Goal: Communication & Community: Ask a question

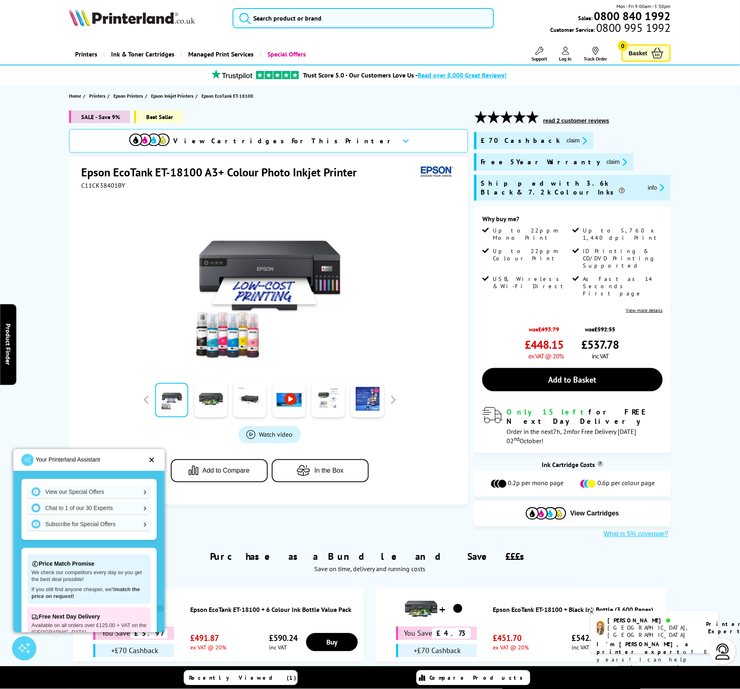
click at [722, 652] on img at bounding box center [723, 652] width 16 height 16
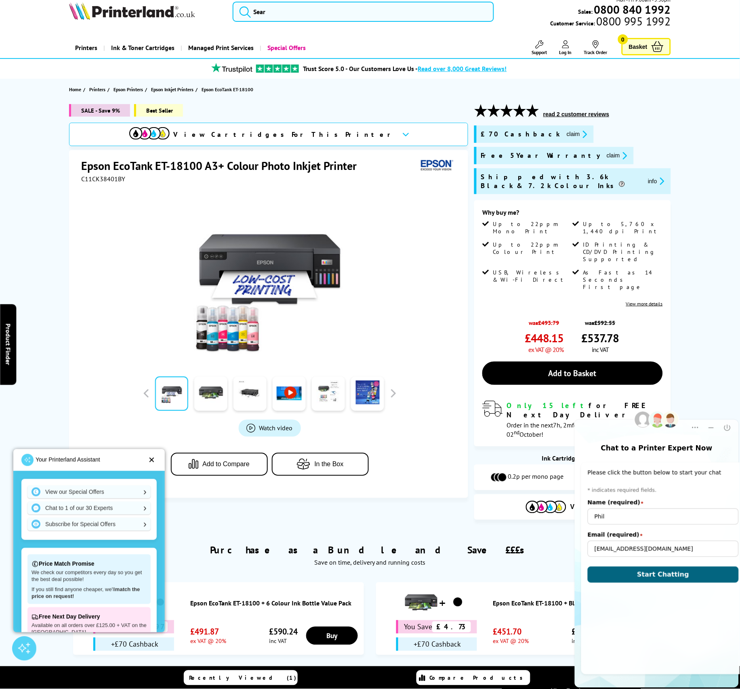
scroll to position [9, 0]
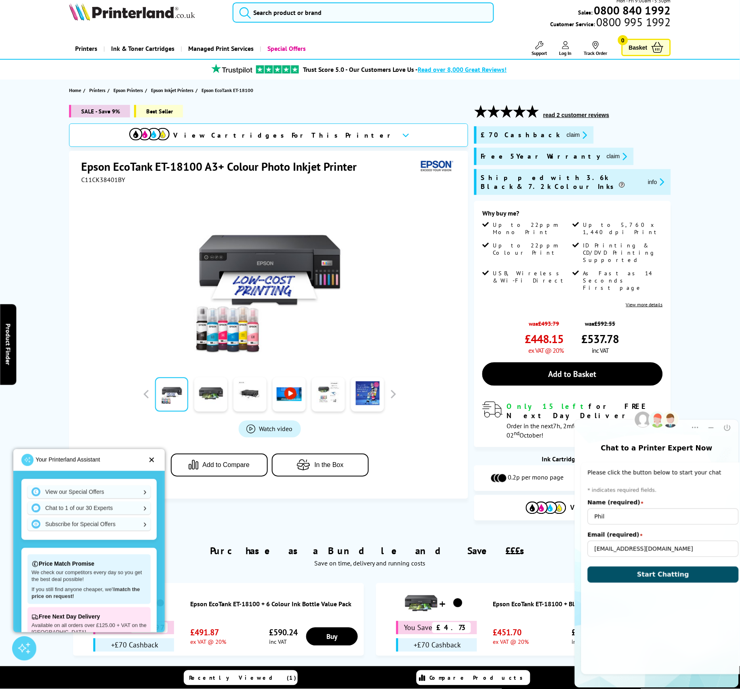
click at [642, 575] on span "Start Chatting" at bounding box center [663, 575] width 52 height 8
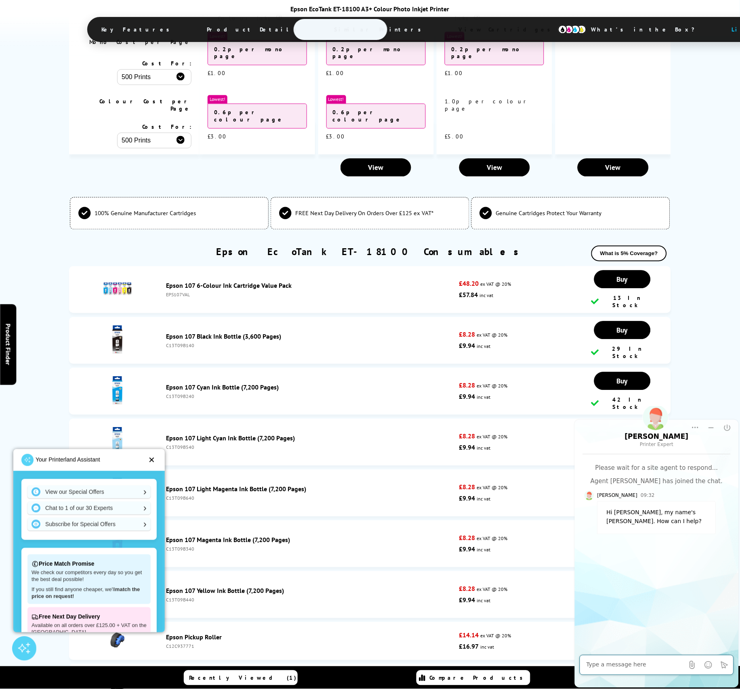
scroll to position [1886, 0]
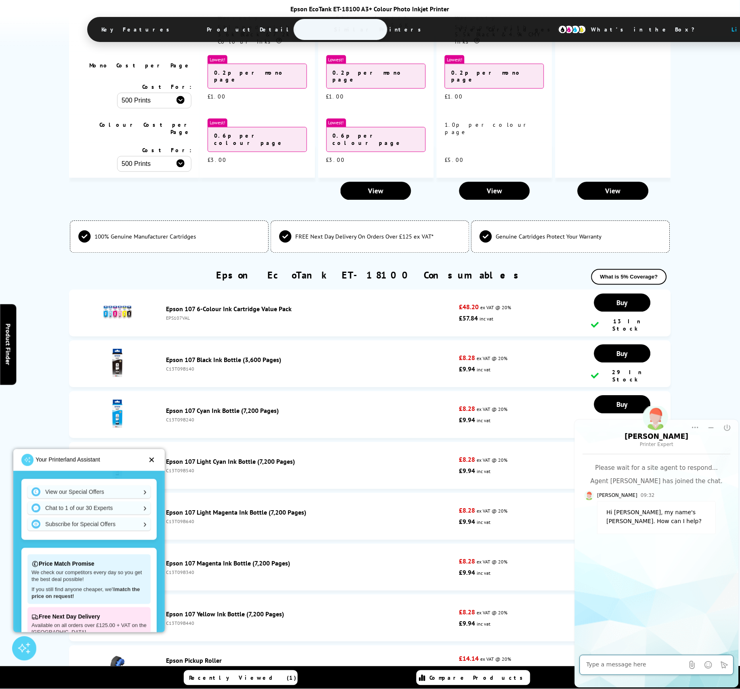
click at [644, 663] on textarea "Message input field. Type your text here and use the Send button to send." at bounding box center [635, 665] width 98 height 8
type textarea "[PERSON_NAME] was looking into a discount/refund I'm just checking on progress"
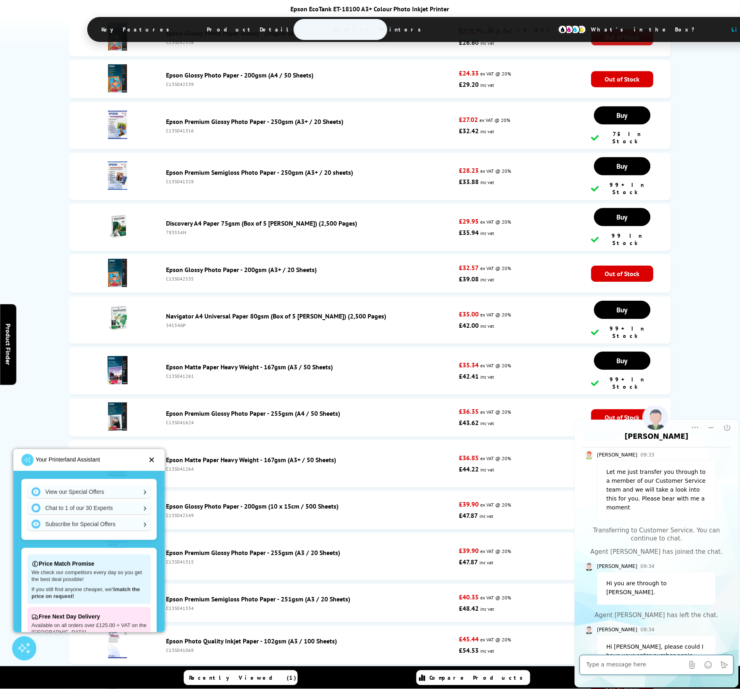
scroll to position [4218, 0]
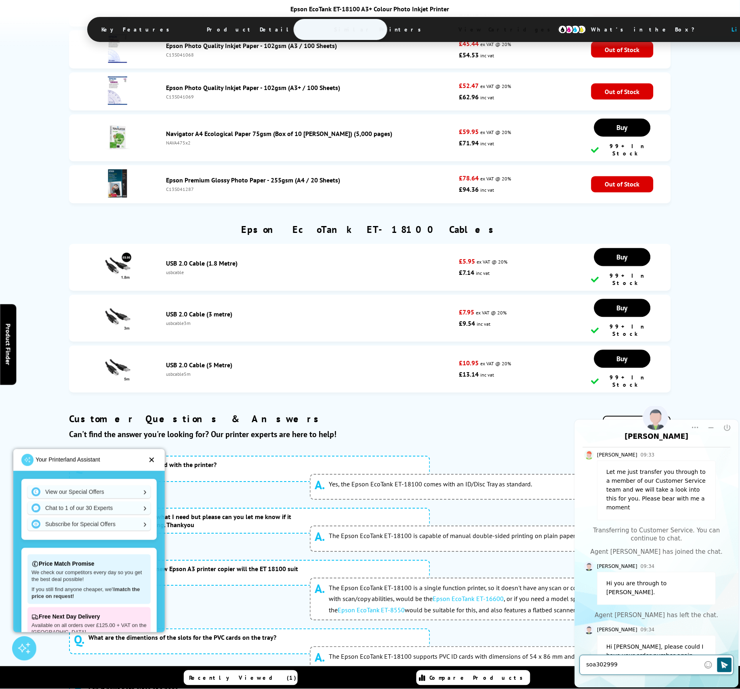
type textarea "soa3029990"
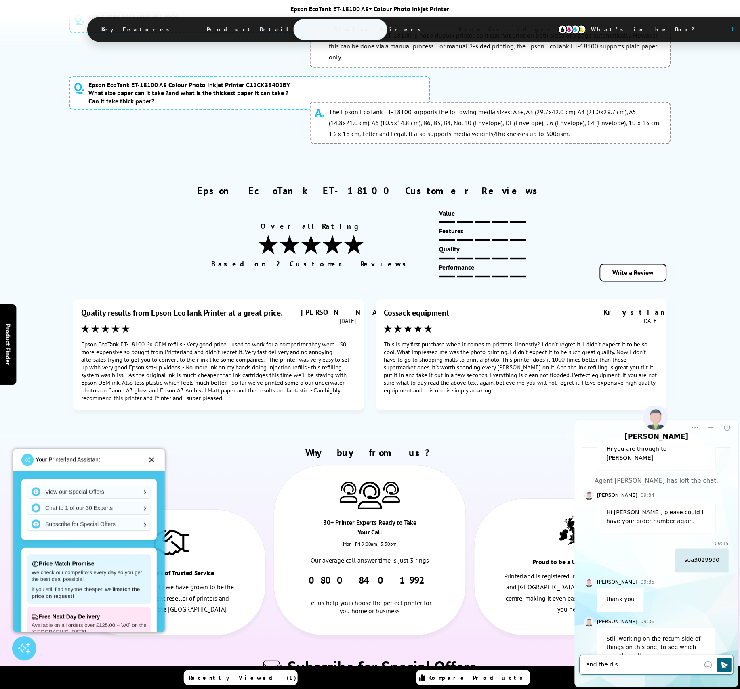
scroll to position [313, 0]
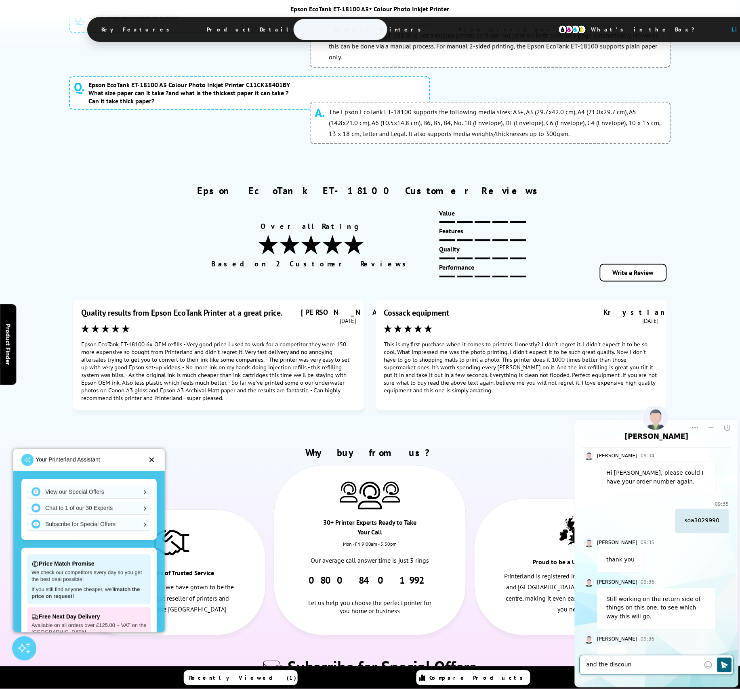
type textarea "and the discount"
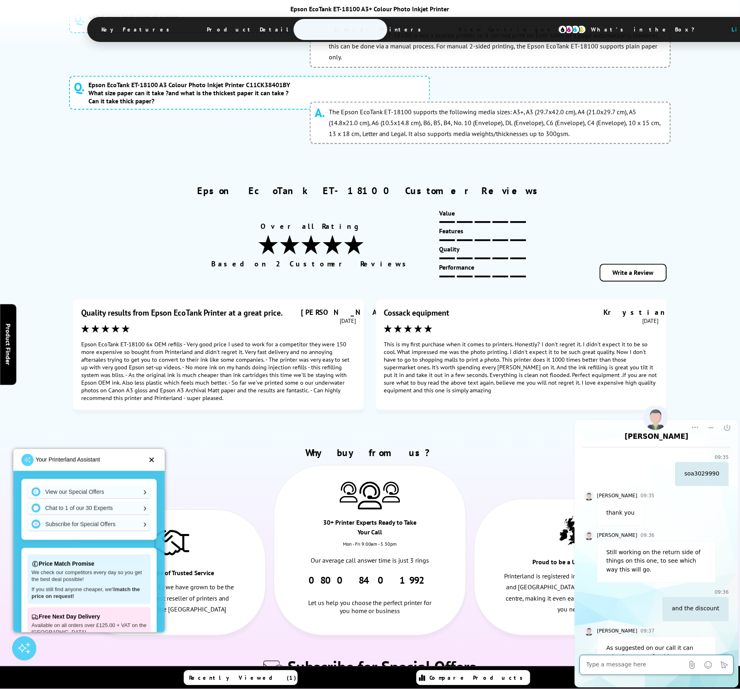
scroll to position [399, 0]
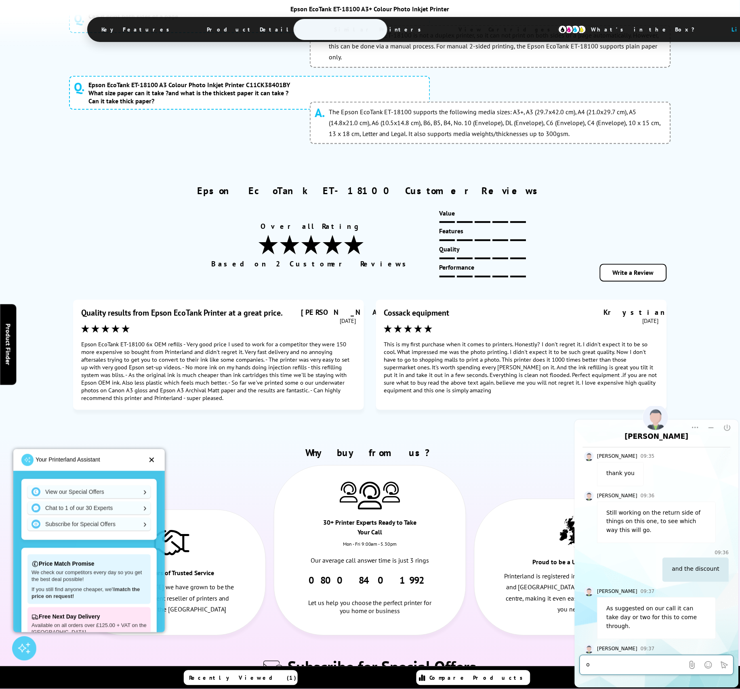
type textarea "ok"
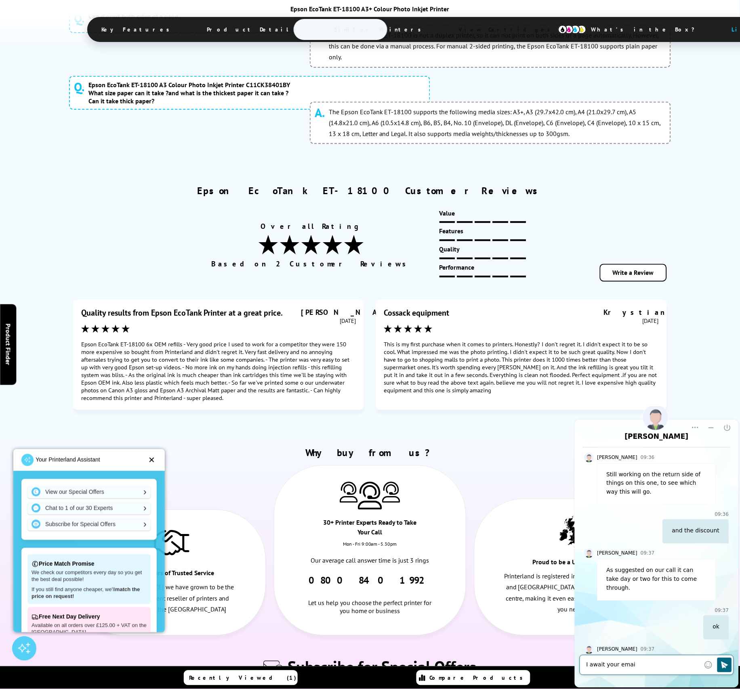
type textarea "I await your email"
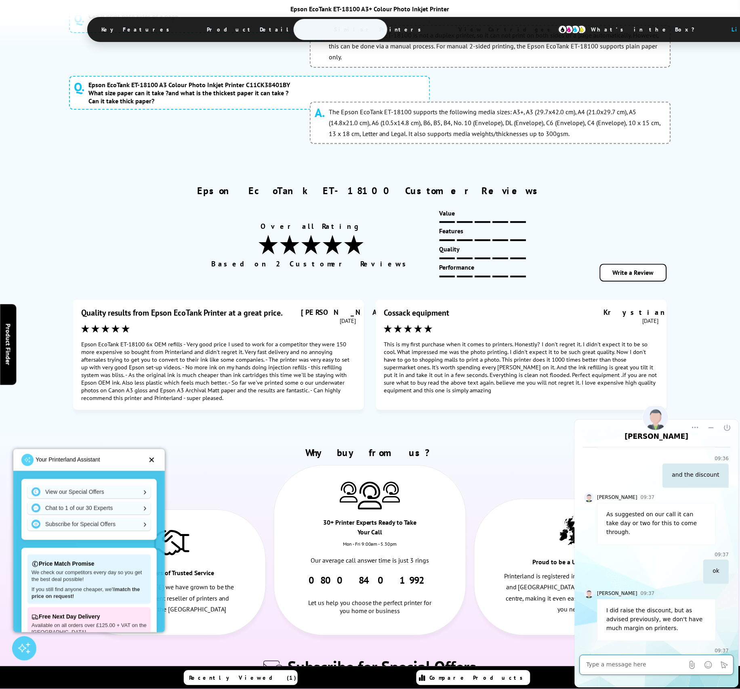
scroll to position [533, 0]
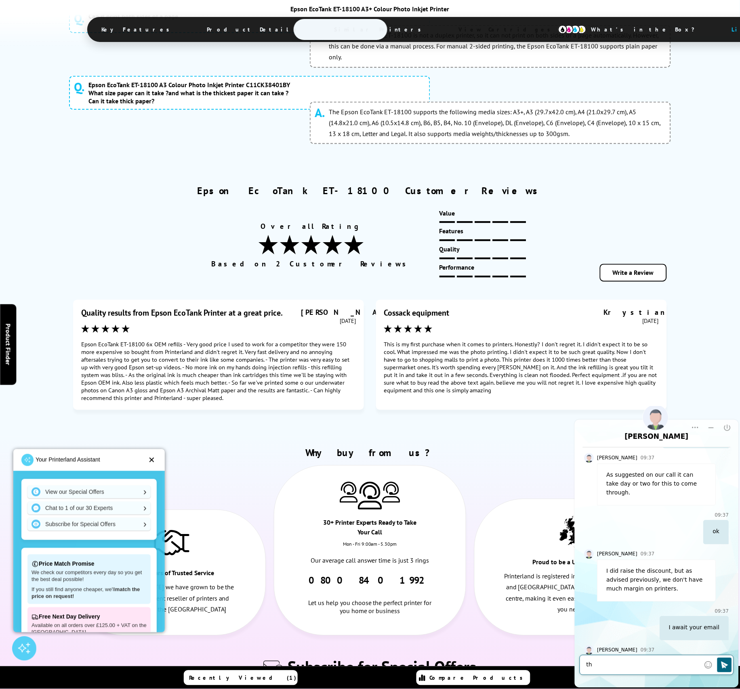
type textarea "t"
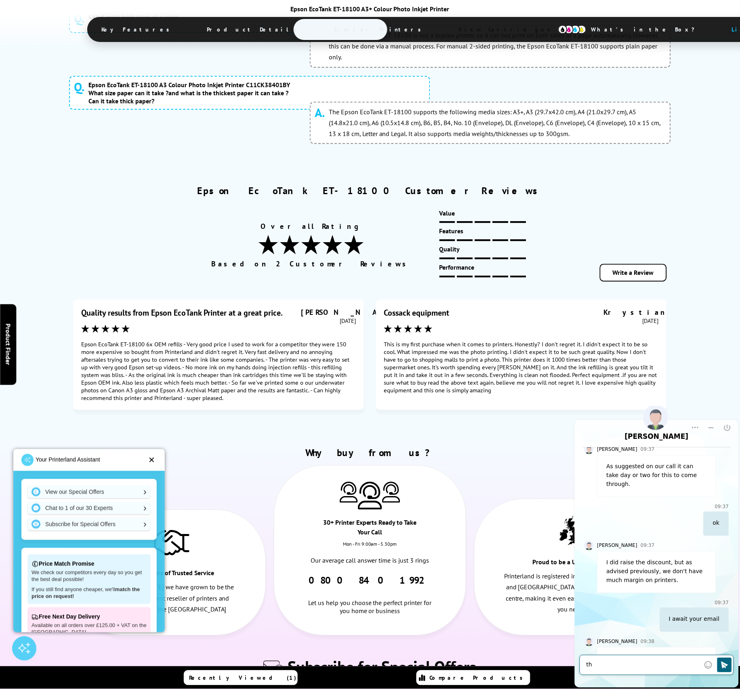
type textarea "t"
type textarea "return of ink price in full and 15% return of printer"
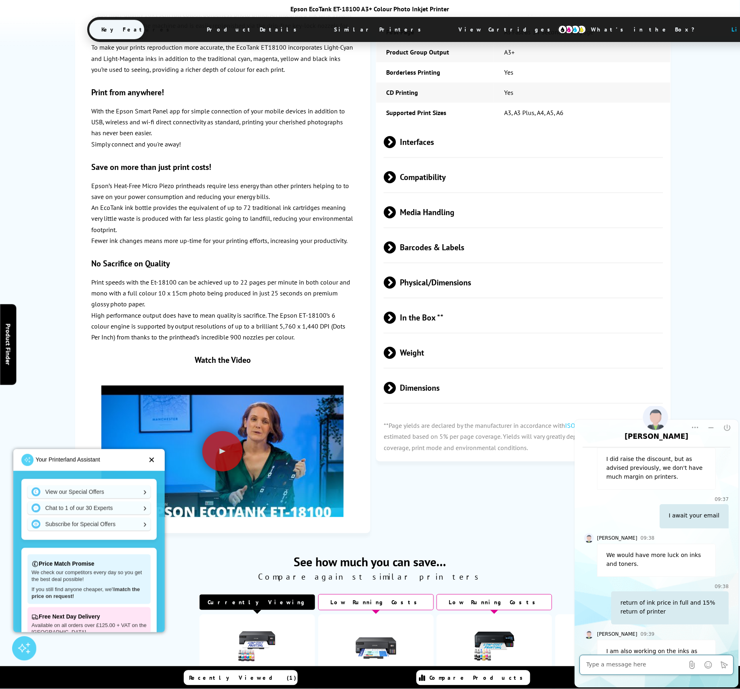
scroll to position [1218, 0]
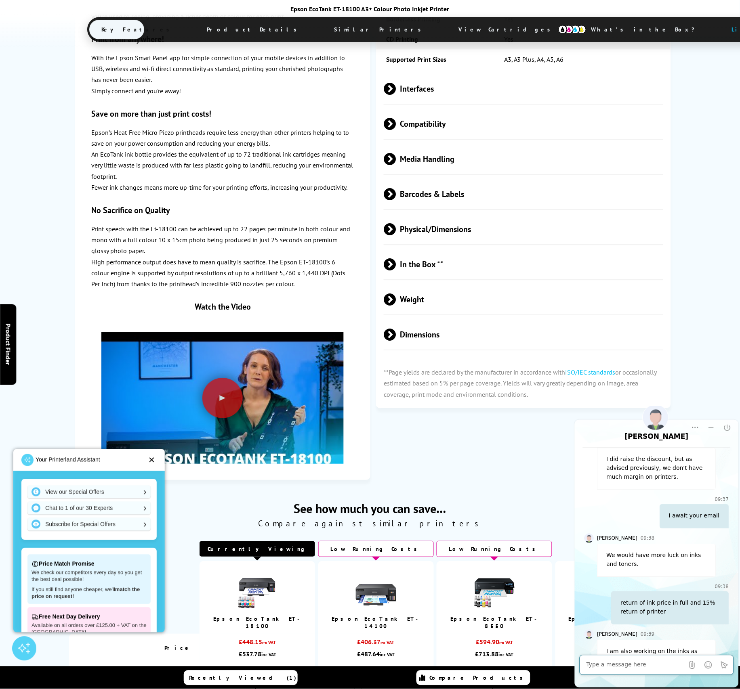
click at [661, 668] on textarea "Message input field. Type your text here and use the Send button to send." at bounding box center [635, 665] width 98 height 8
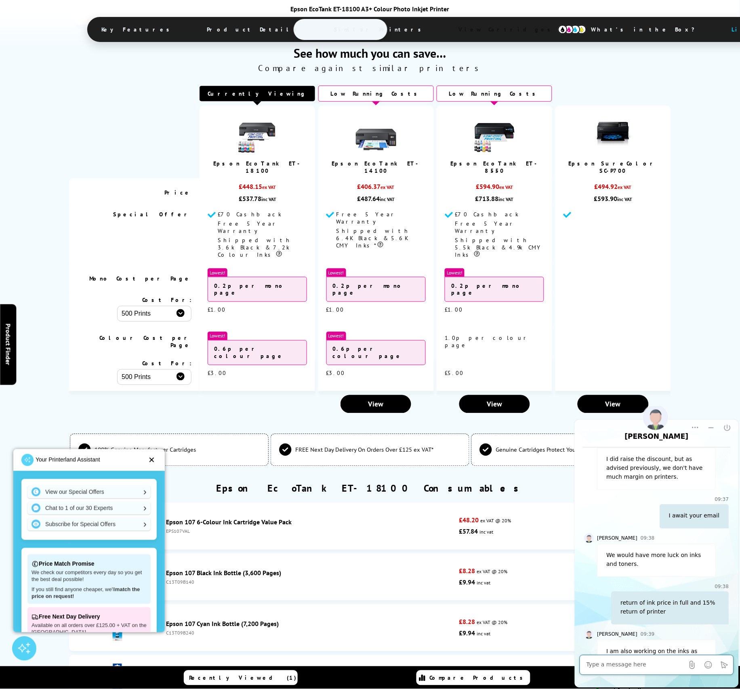
scroll to position [685, 0]
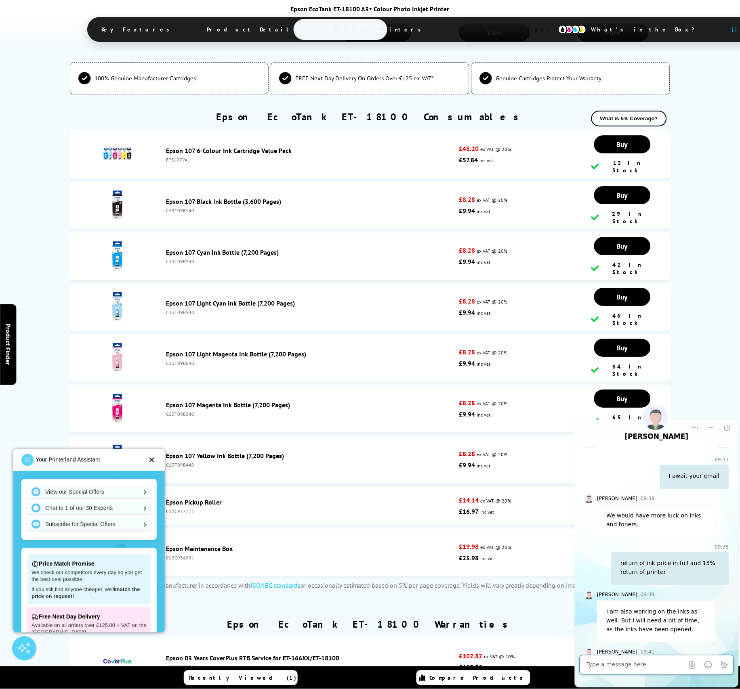
click at [651, 664] on textarea "Message input field. Type your text here and use the Send button to send." at bounding box center [635, 665] width 98 height 8
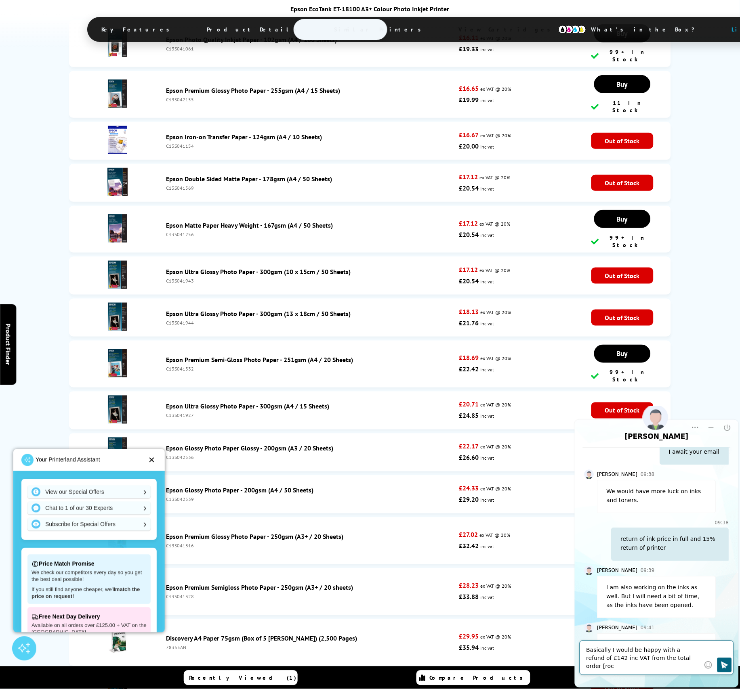
scroll to position [701, 0]
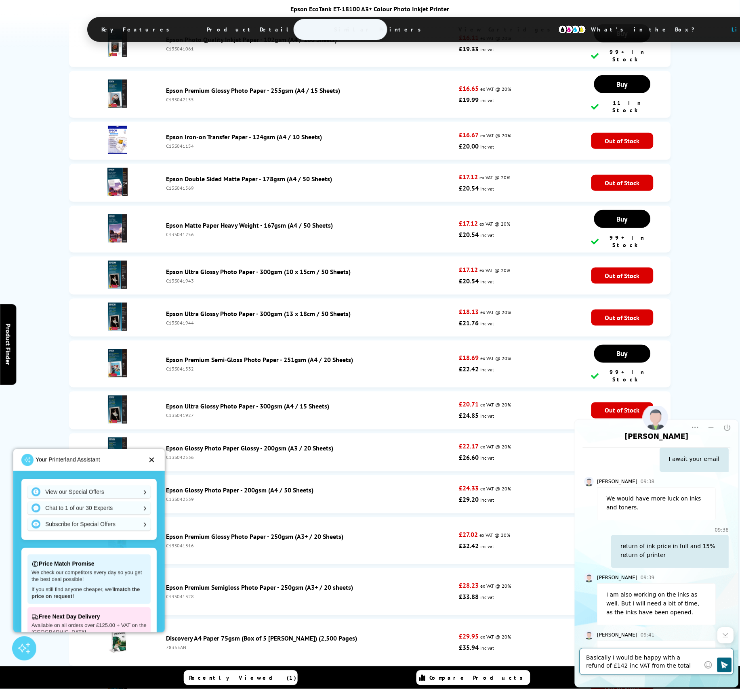
type textarea "Basically I would be happy with a refund of £142 inc VAT from the total order p…"
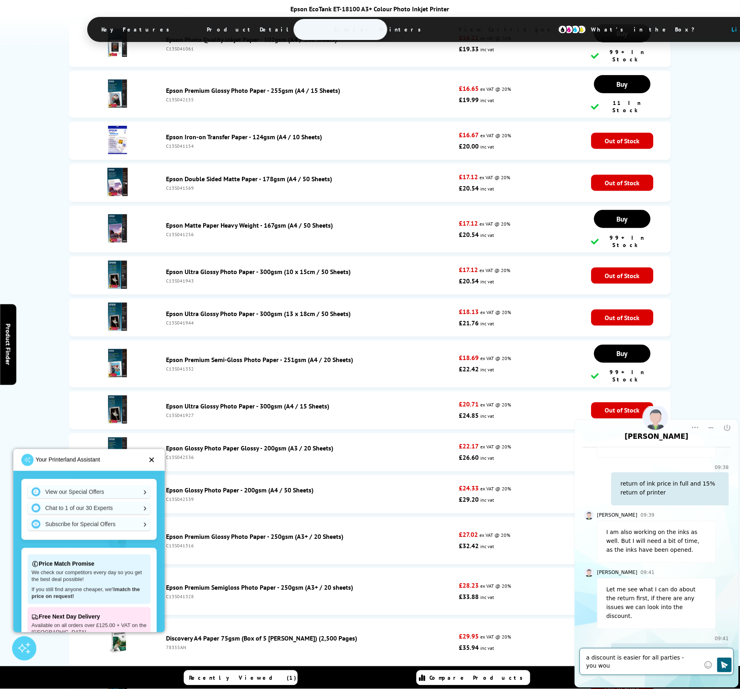
scroll to position [757, 0]
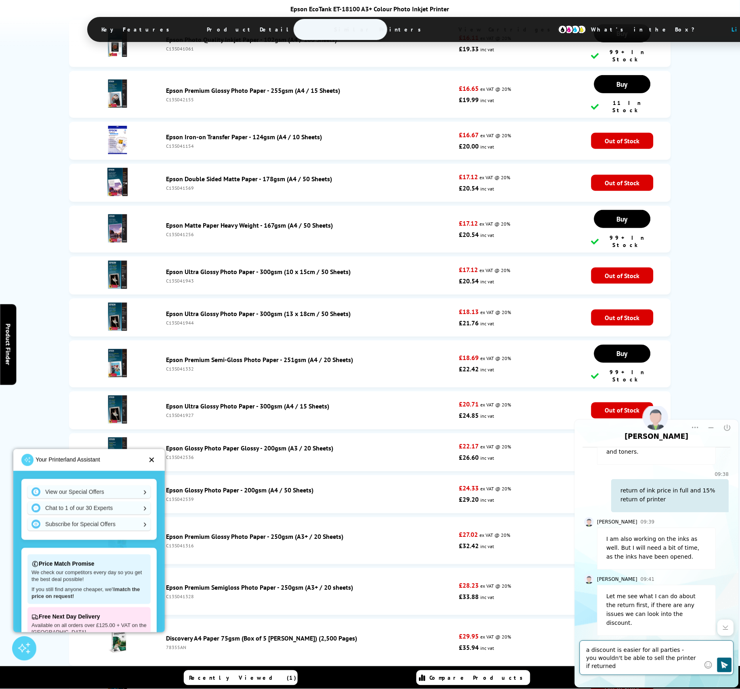
type textarea "a discount is easier for all parties - you wouldn't be able to sell the printer…"
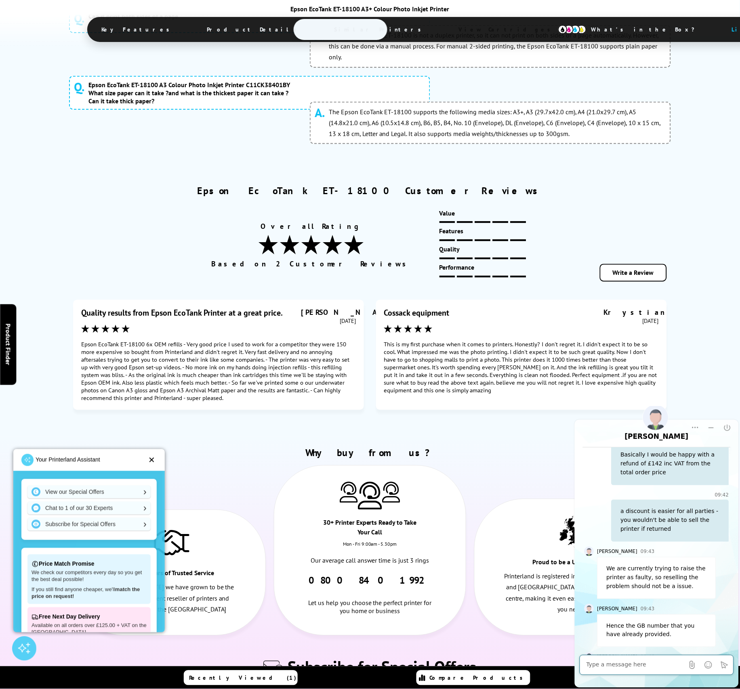
scroll to position [995, 0]
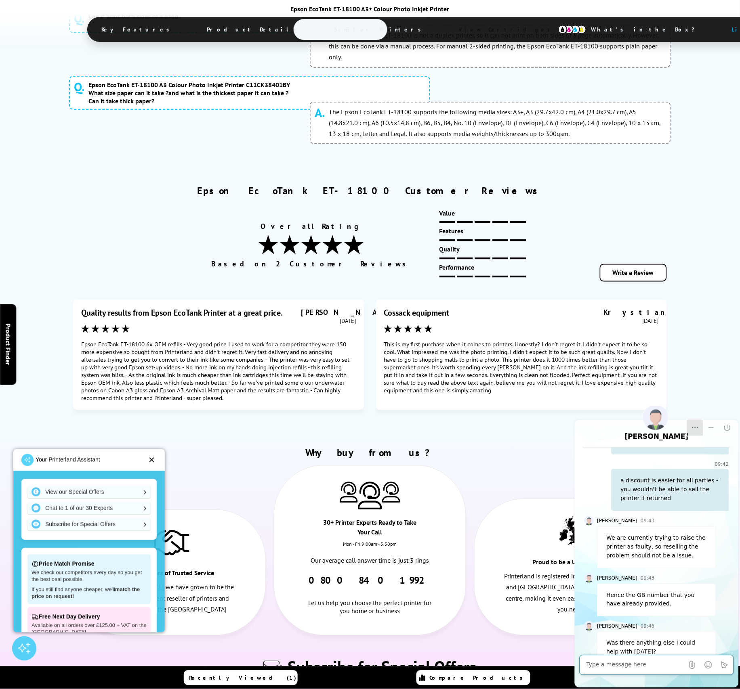
click at [693, 430] on icon "Dropdown Menu" at bounding box center [695, 428] width 8 height 8
click at [685, 462] on div "Transcript" at bounding box center [678, 462] width 36 height 8
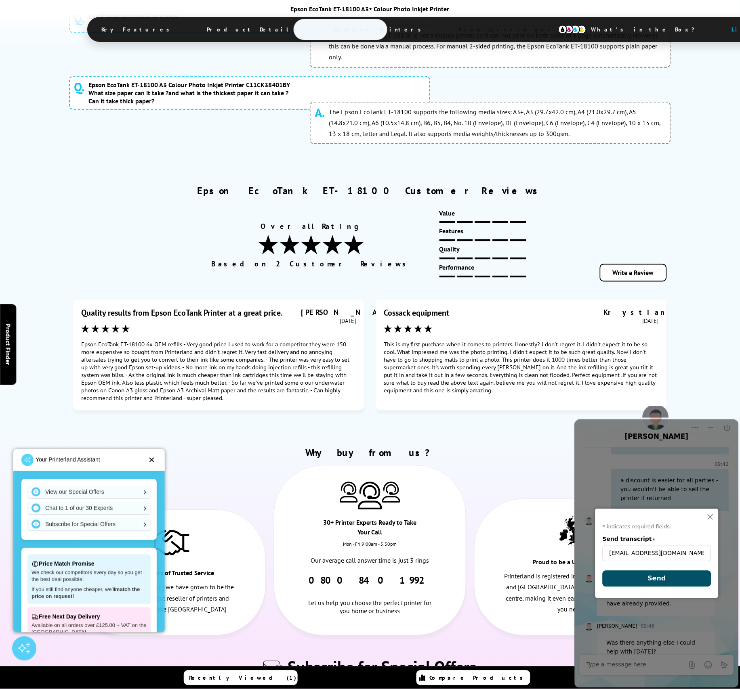
click at [674, 584] on button "Send" at bounding box center [656, 579] width 109 height 16
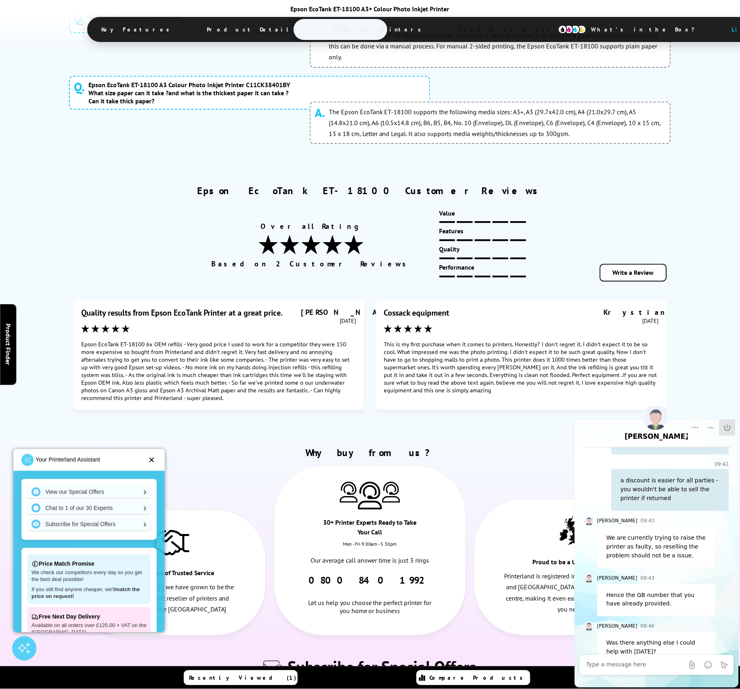
scroll to position [1016, 0]
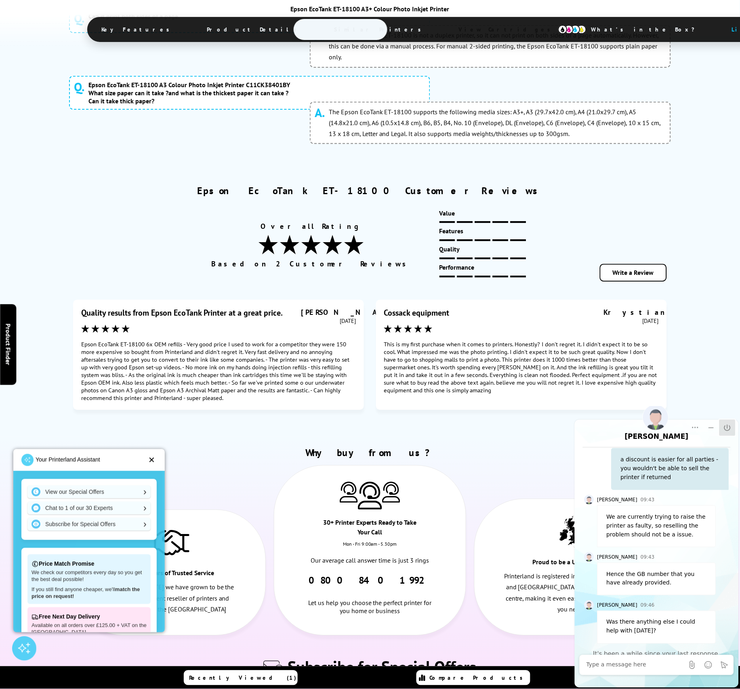
click at [723, 429] on icon "End Chat" at bounding box center [727, 428] width 8 height 8
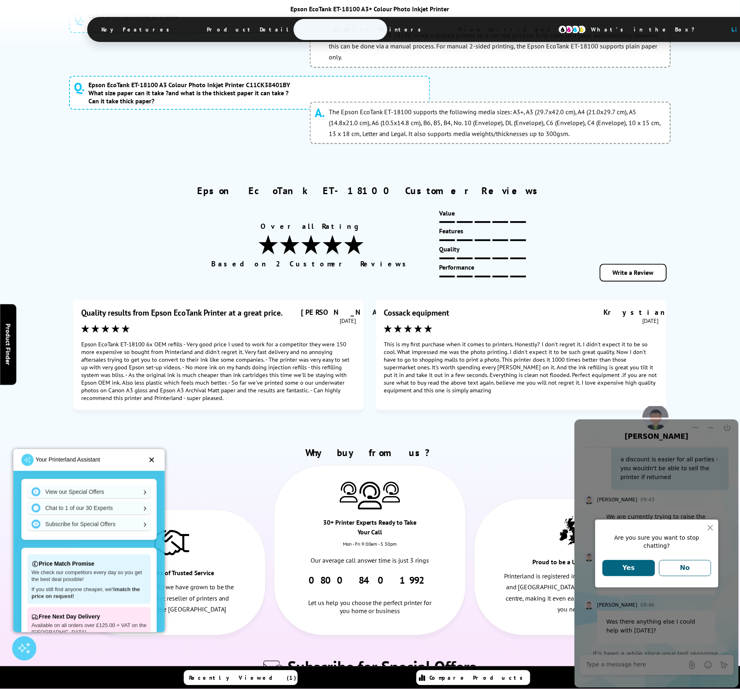
click at [621, 565] on button "Yes" at bounding box center [628, 568] width 53 height 16
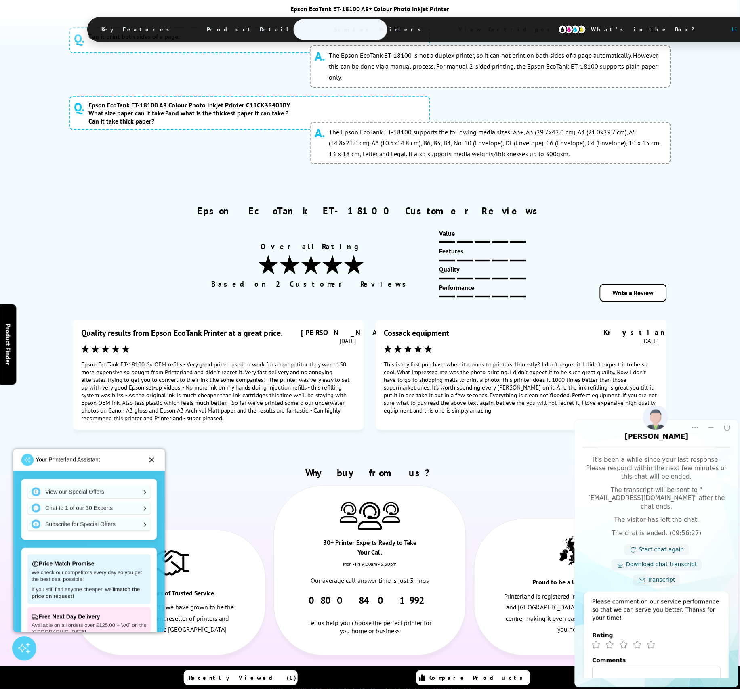
scroll to position [4870, 0]
